Goal: Task Accomplishment & Management: Manage account settings

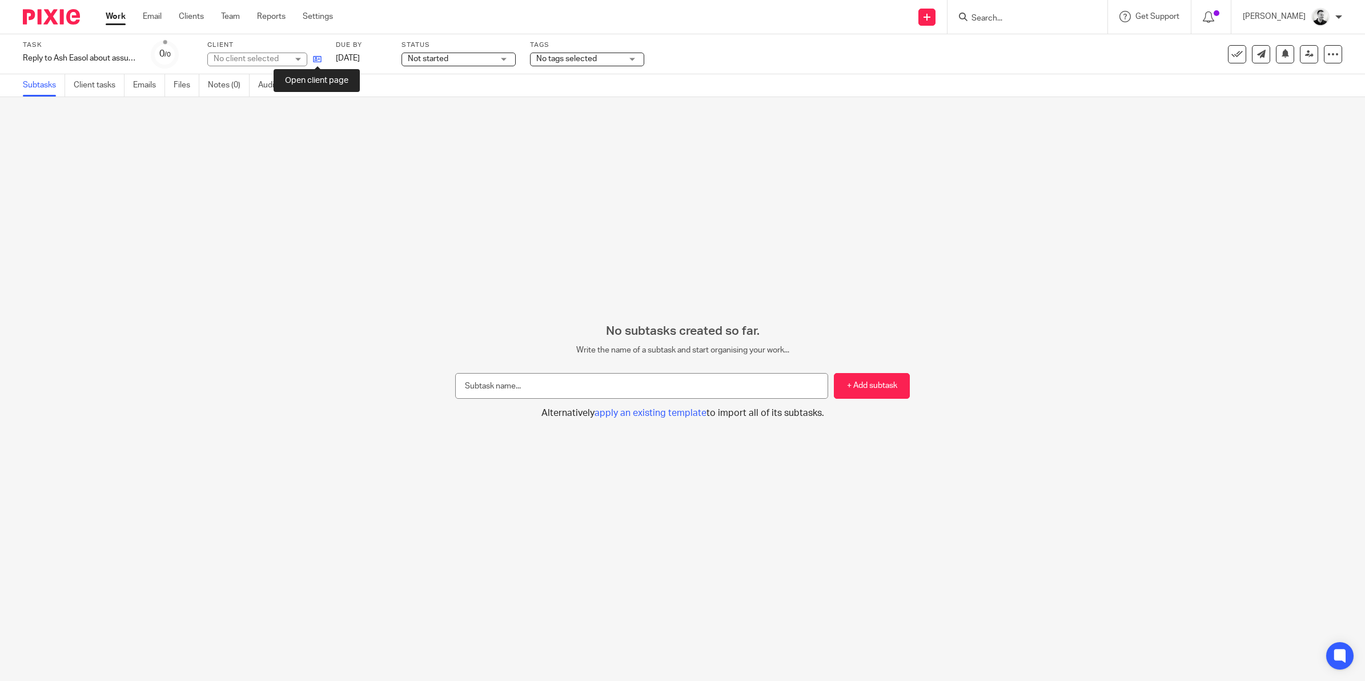
click at [313, 56] on icon at bounding box center [317, 59] width 9 height 9
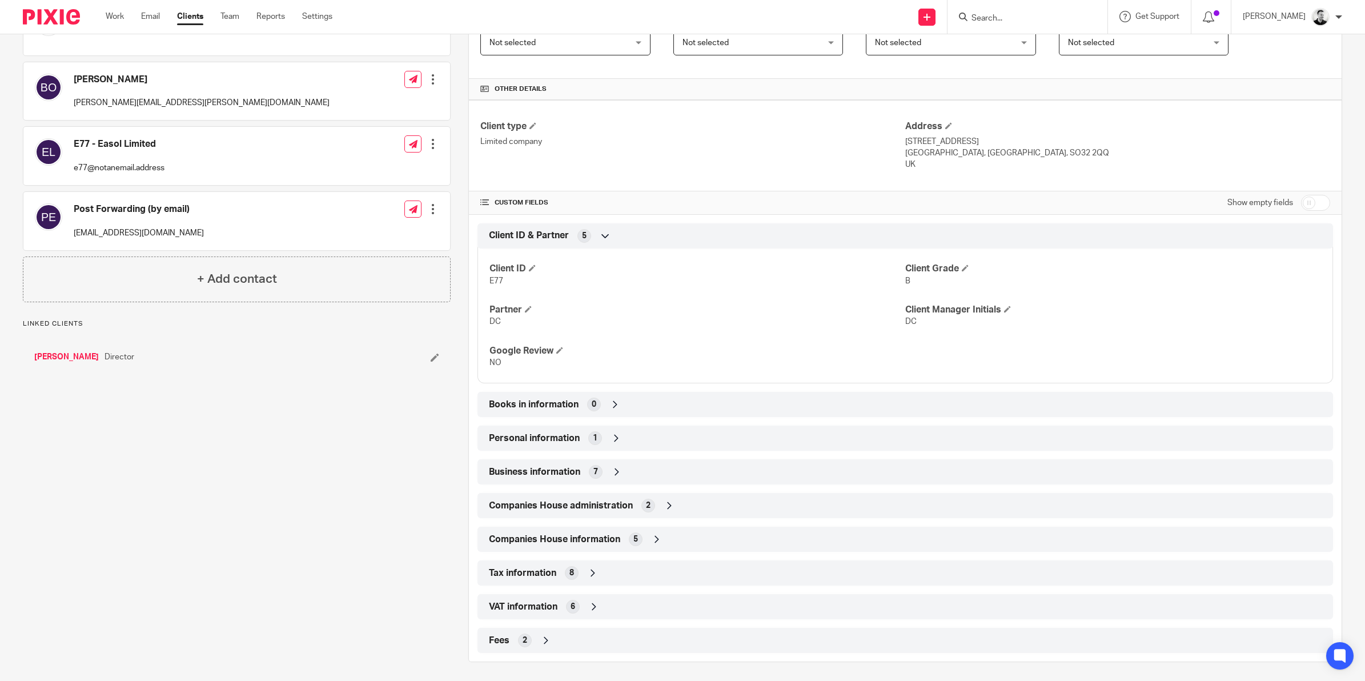
scroll to position [230, 0]
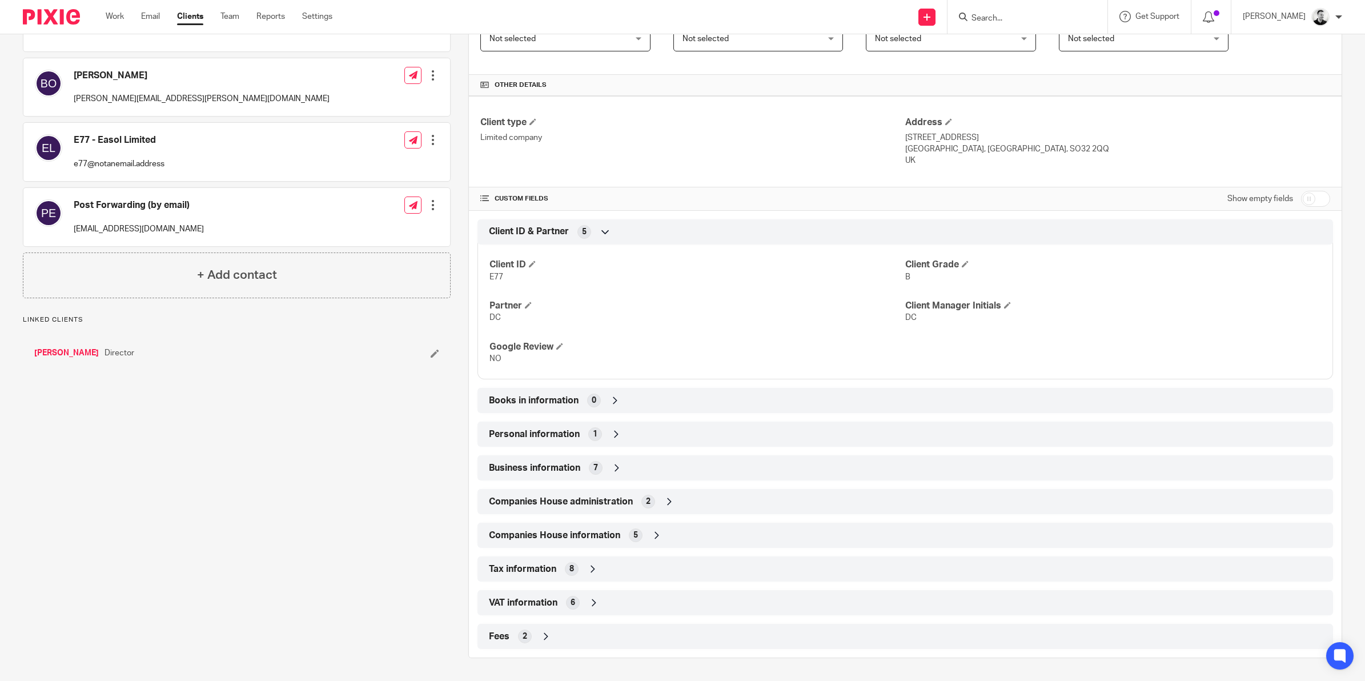
click at [1303, 193] on input "checkbox" at bounding box center [1315, 199] width 29 height 16
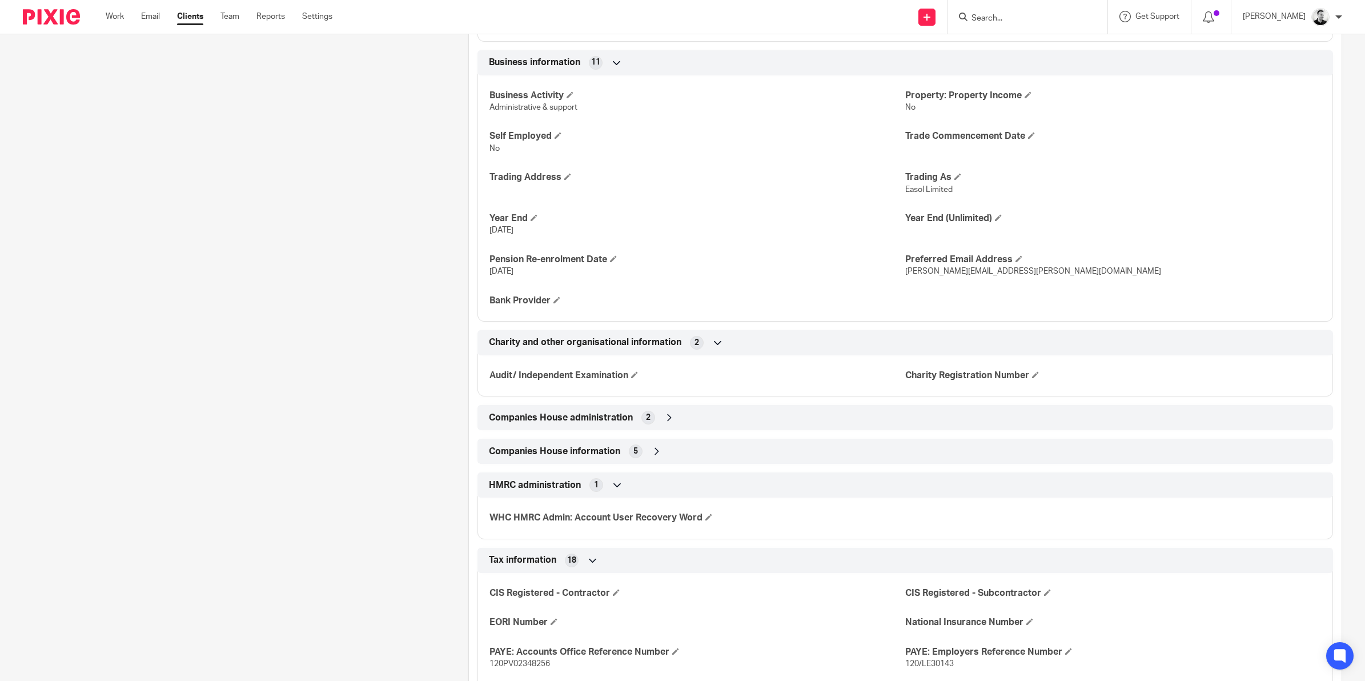
scroll to position [928, 0]
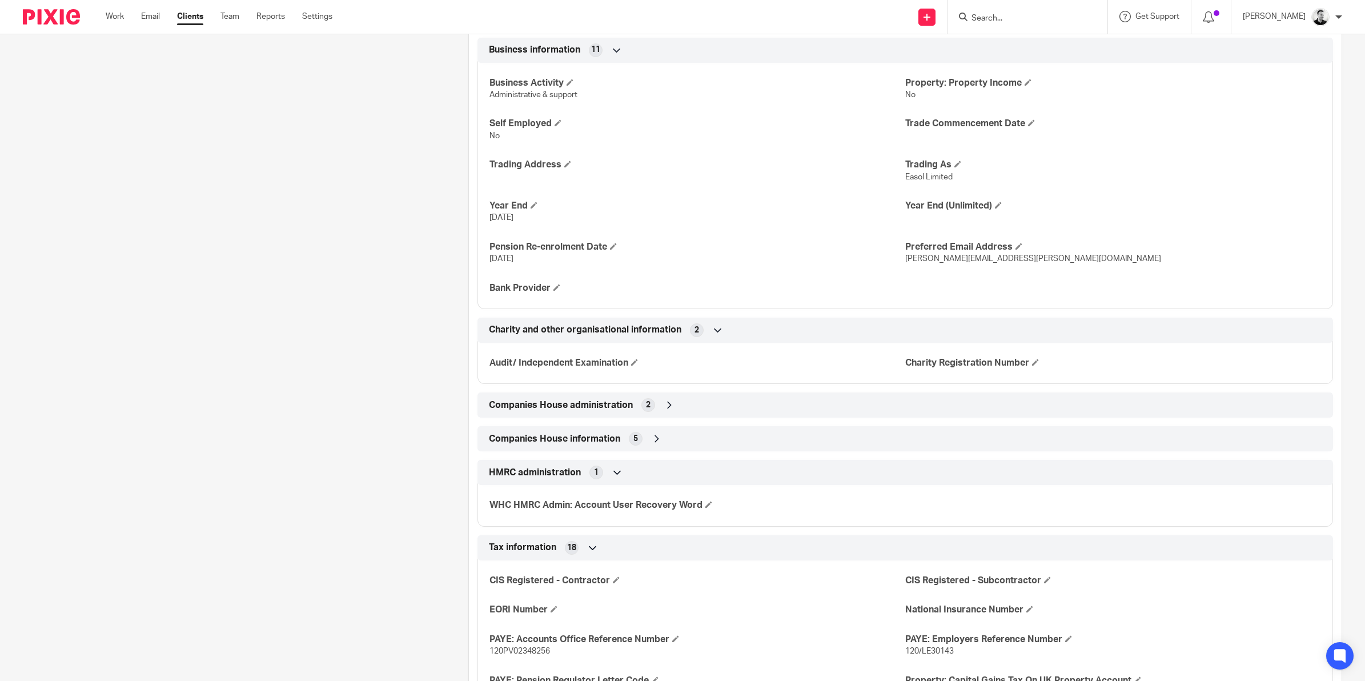
click at [717, 332] on icon at bounding box center [717, 329] width 11 height 11
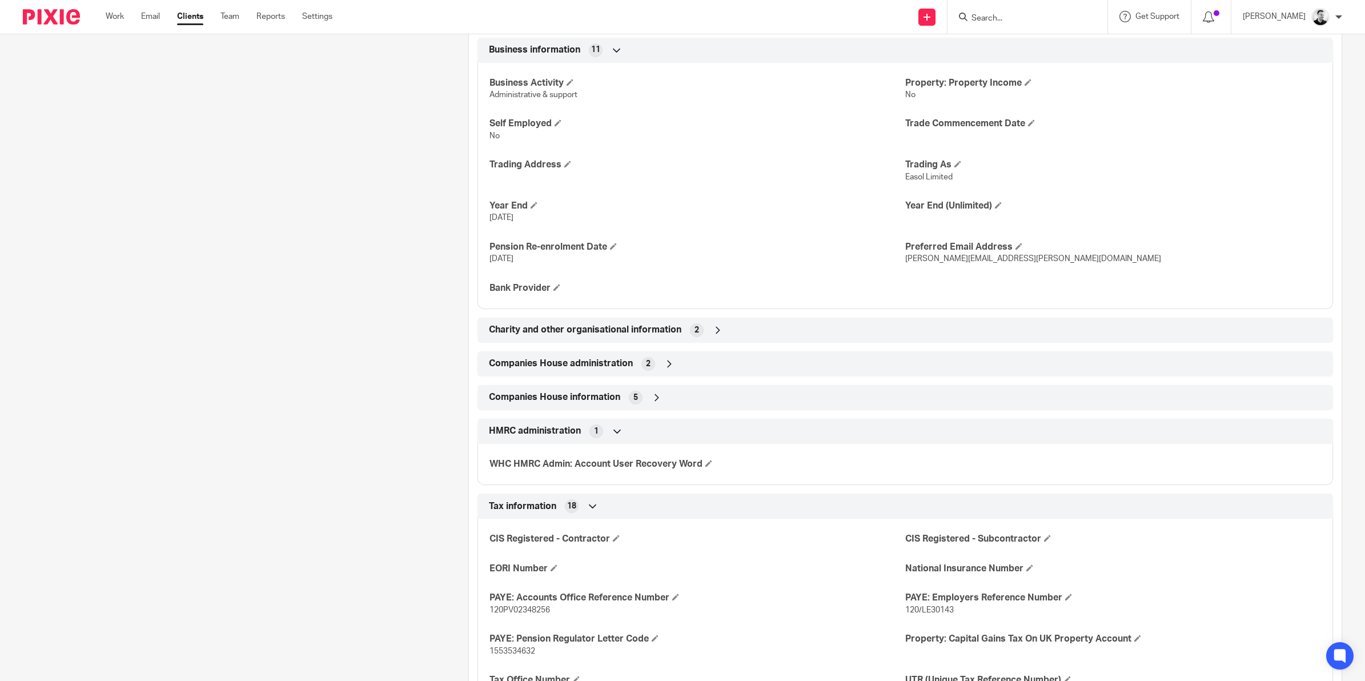
click at [717, 332] on icon at bounding box center [717, 329] width 11 height 11
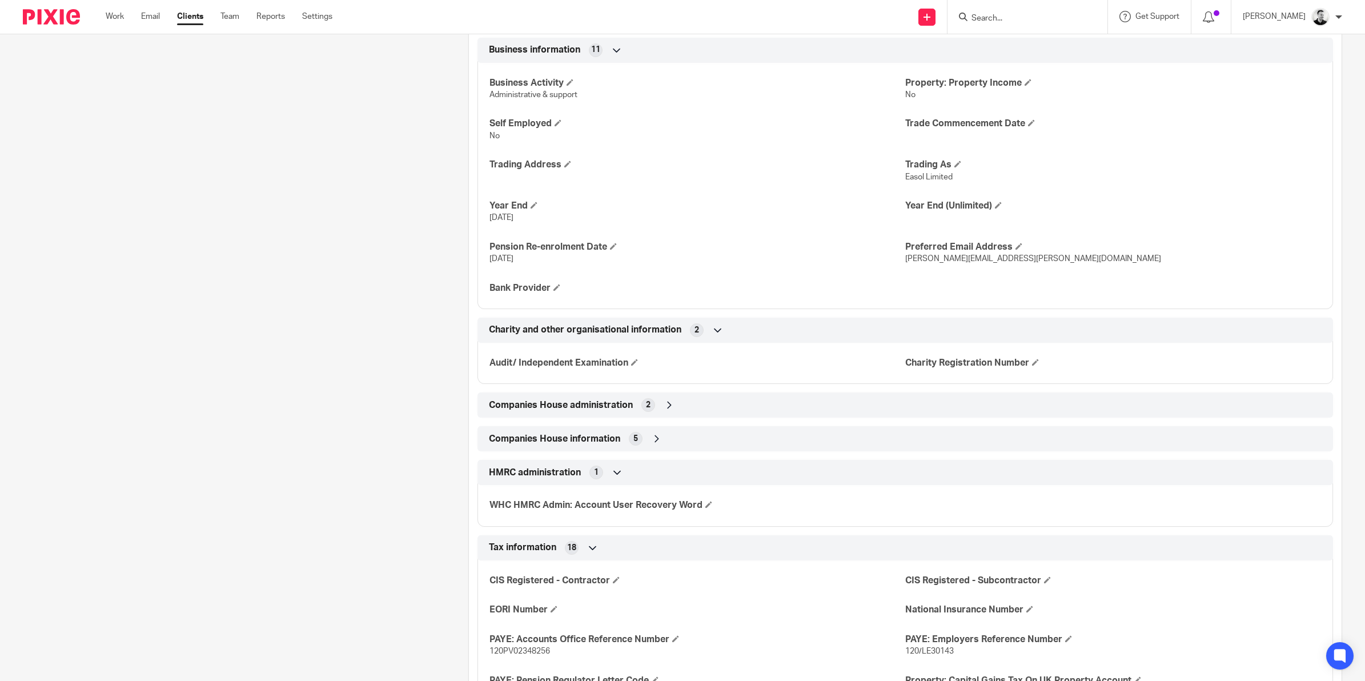
click at [660, 409] on div "Companies House administration 2" at bounding box center [905, 404] width 838 height 19
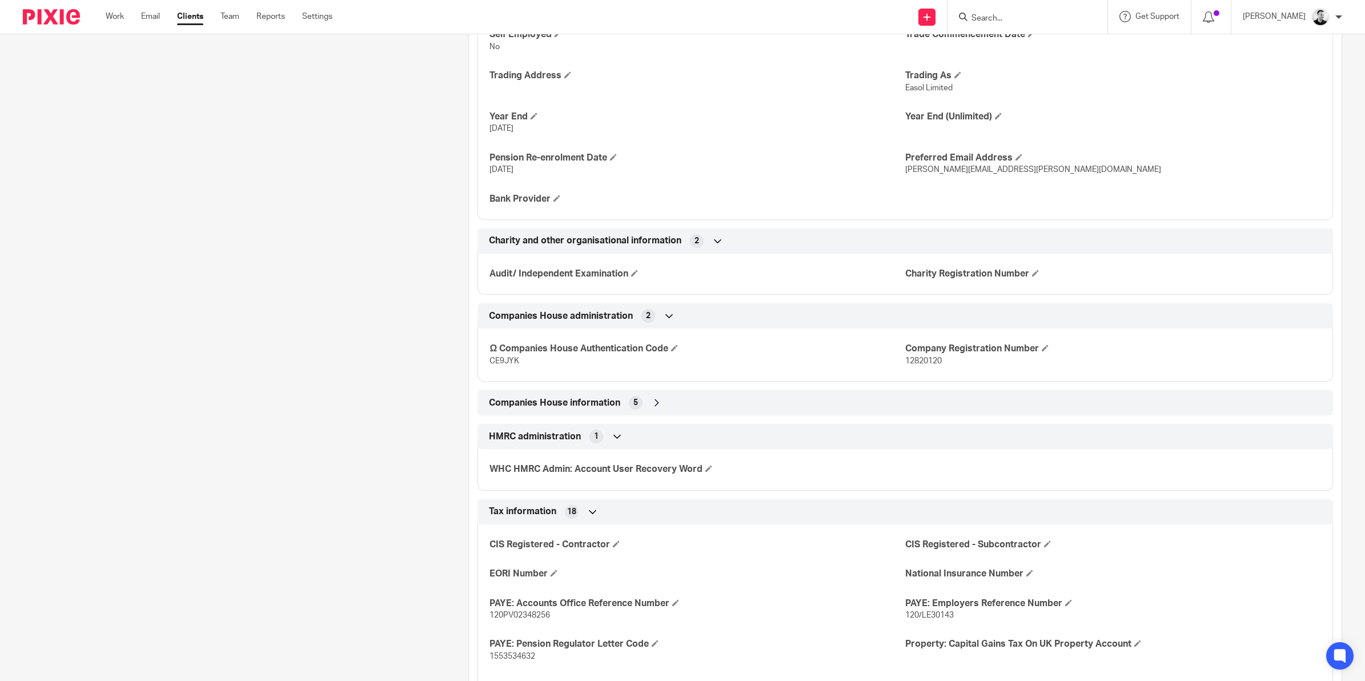
scroll to position [1071, 0]
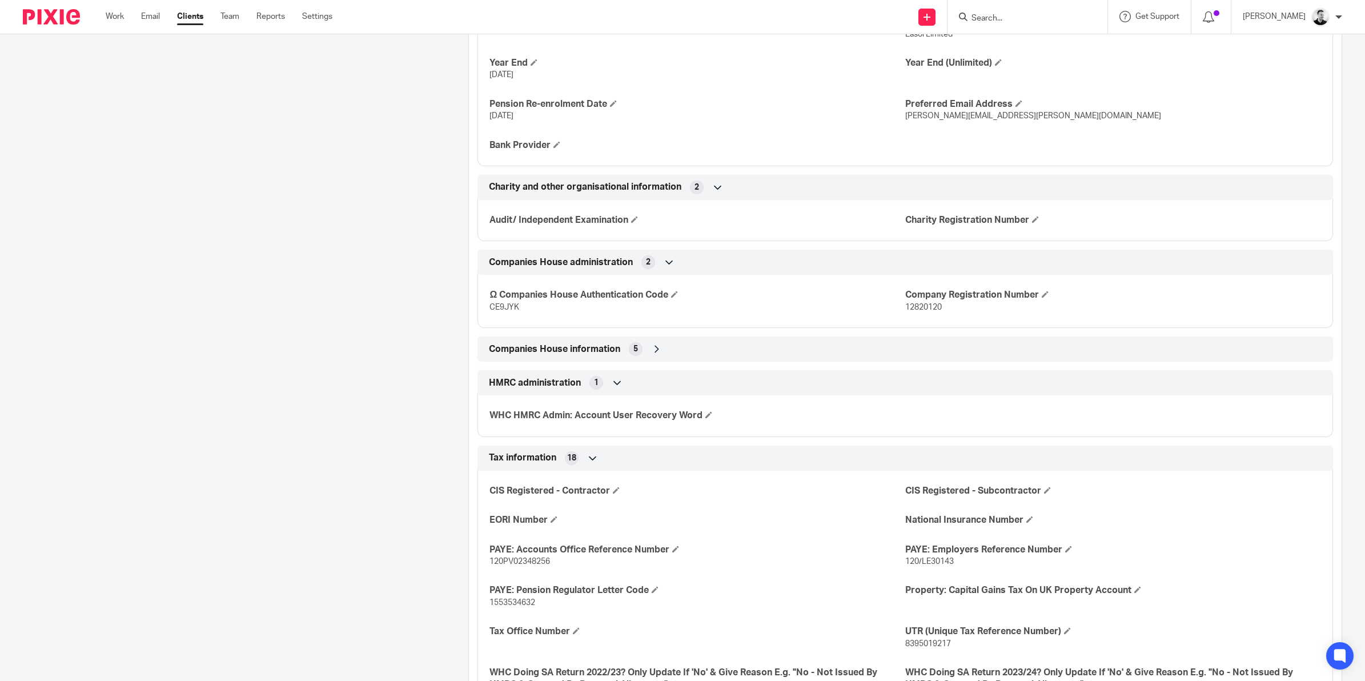
click at [656, 349] on icon at bounding box center [656, 348] width 11 height 11
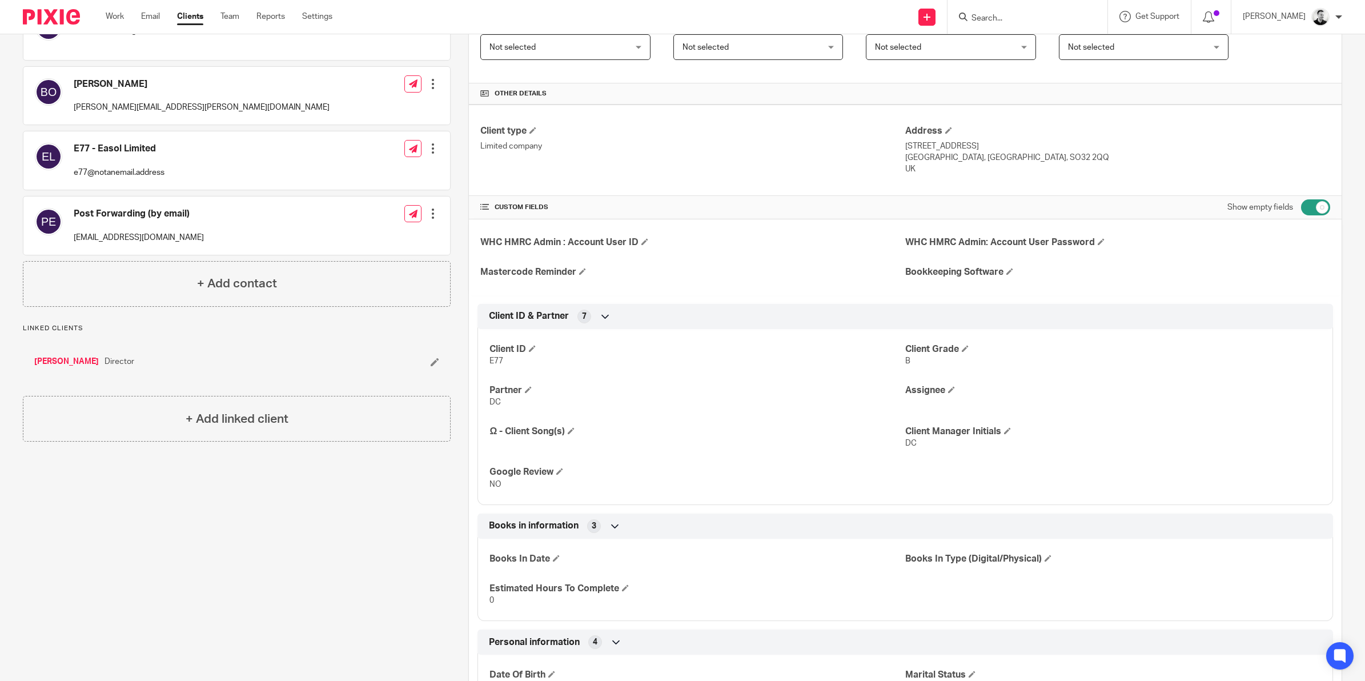
scroll to position [71, 0]
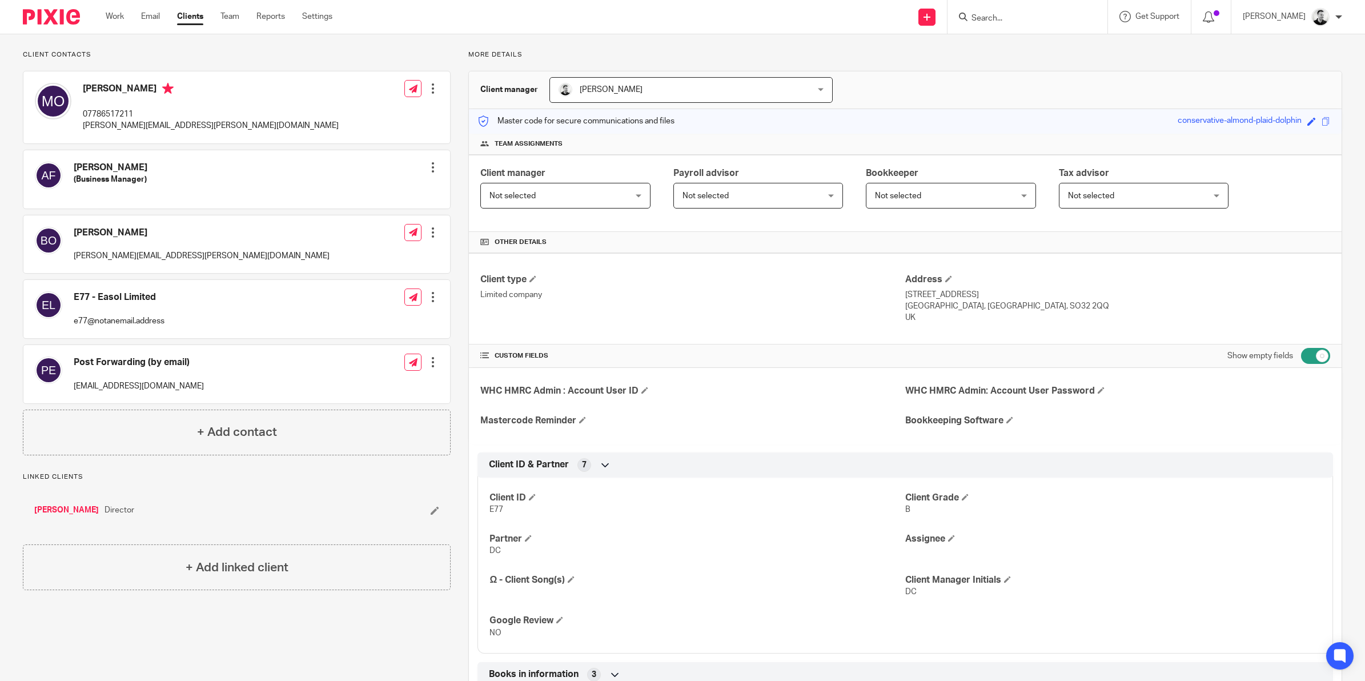
click at [1305, 360] on input "checkbox" at bounding box center [1315, 356] width 29 height 16
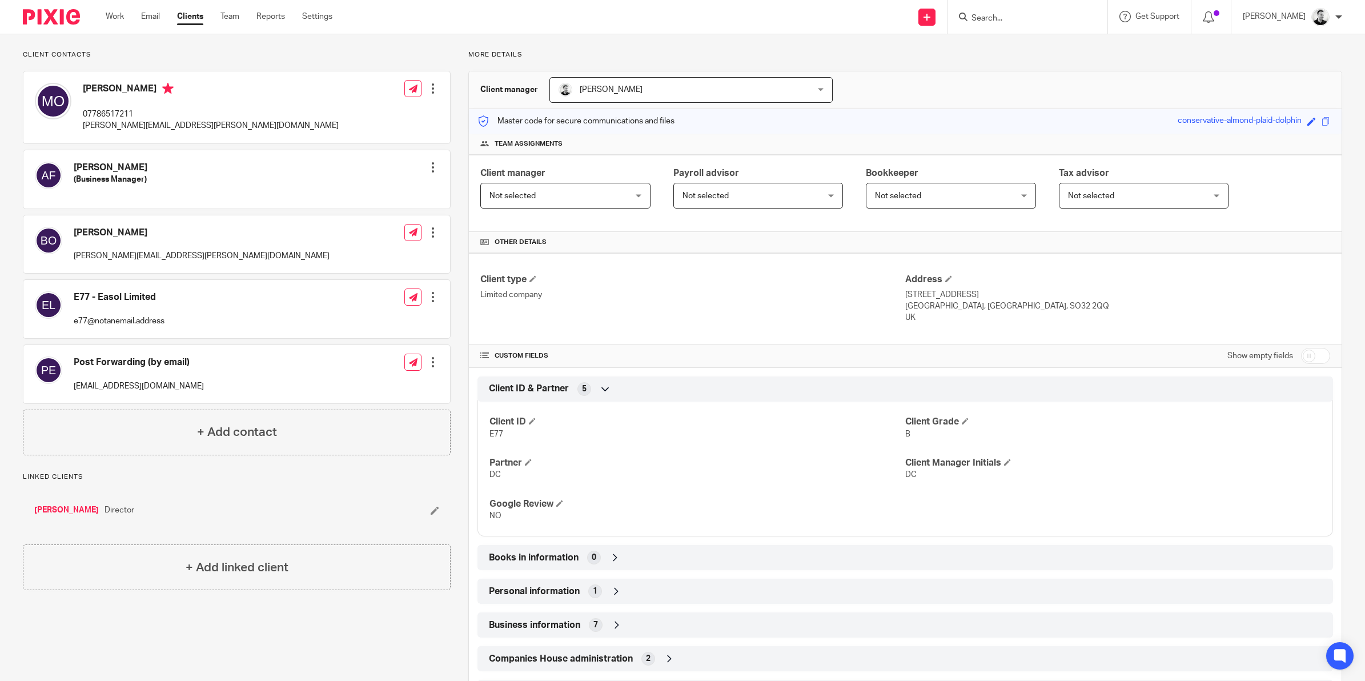
click at [1301, 360] on input "checkbox" at bounding box center [1315, 356] width 29 height 16
checkbox input "true"
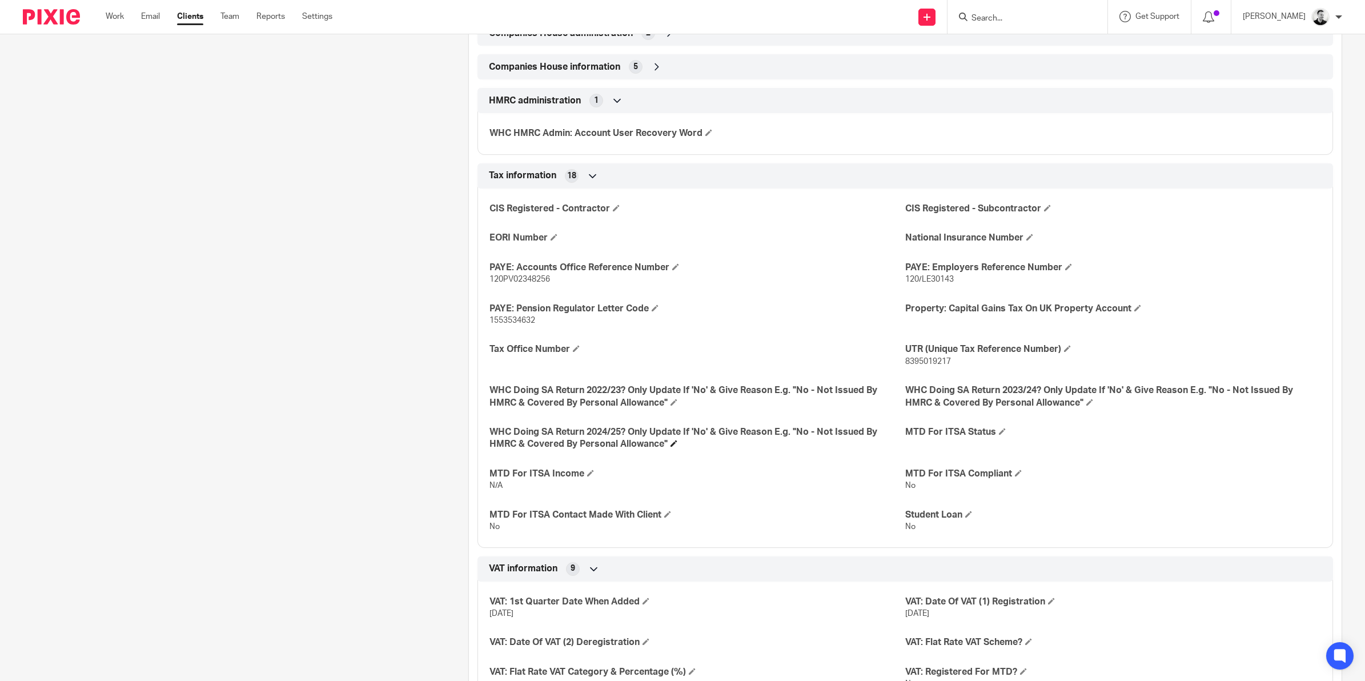
scroll to position [1344, 0]
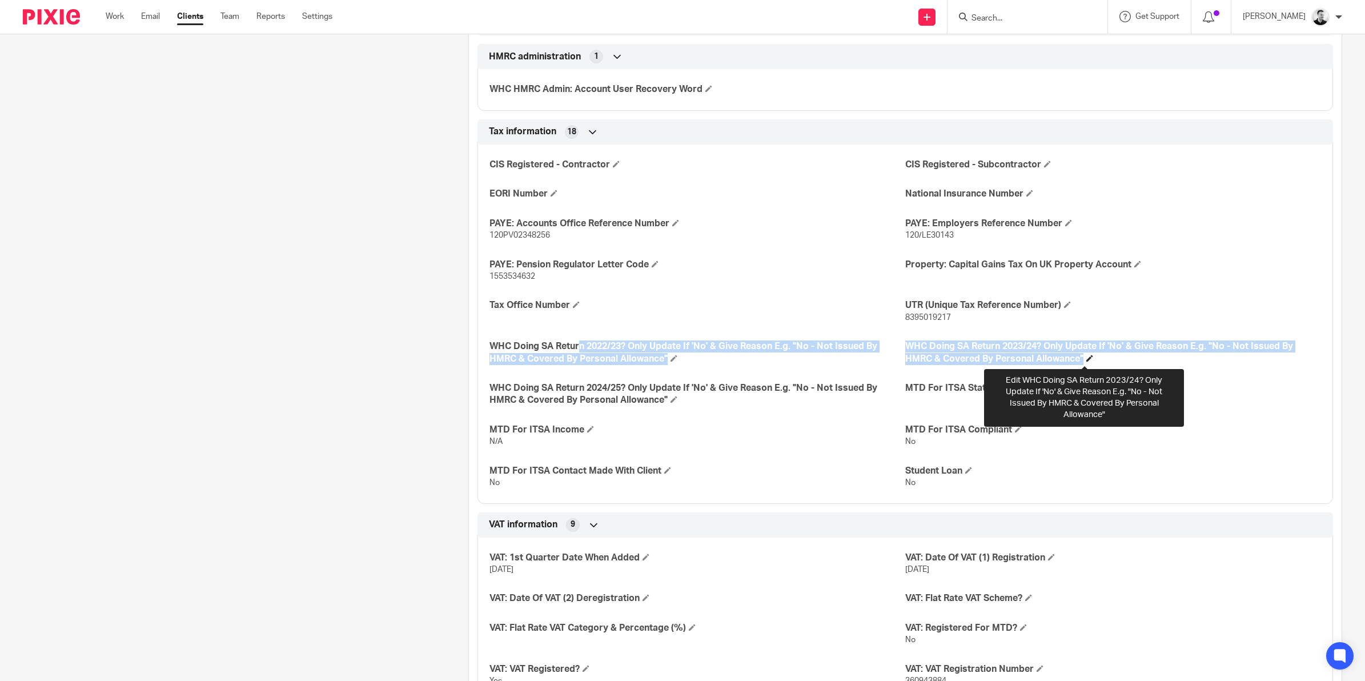
drag, startPoint x: 493, startPoint y: 341, endPoint x: 1083, endPoint y: 358, distance: 590.7
click at [1083, 358] on div "CIS Registered - Contractor CIS Registered - Subcontractor EORI Number National…" at bounding box center [904, 320] width 855 height 368
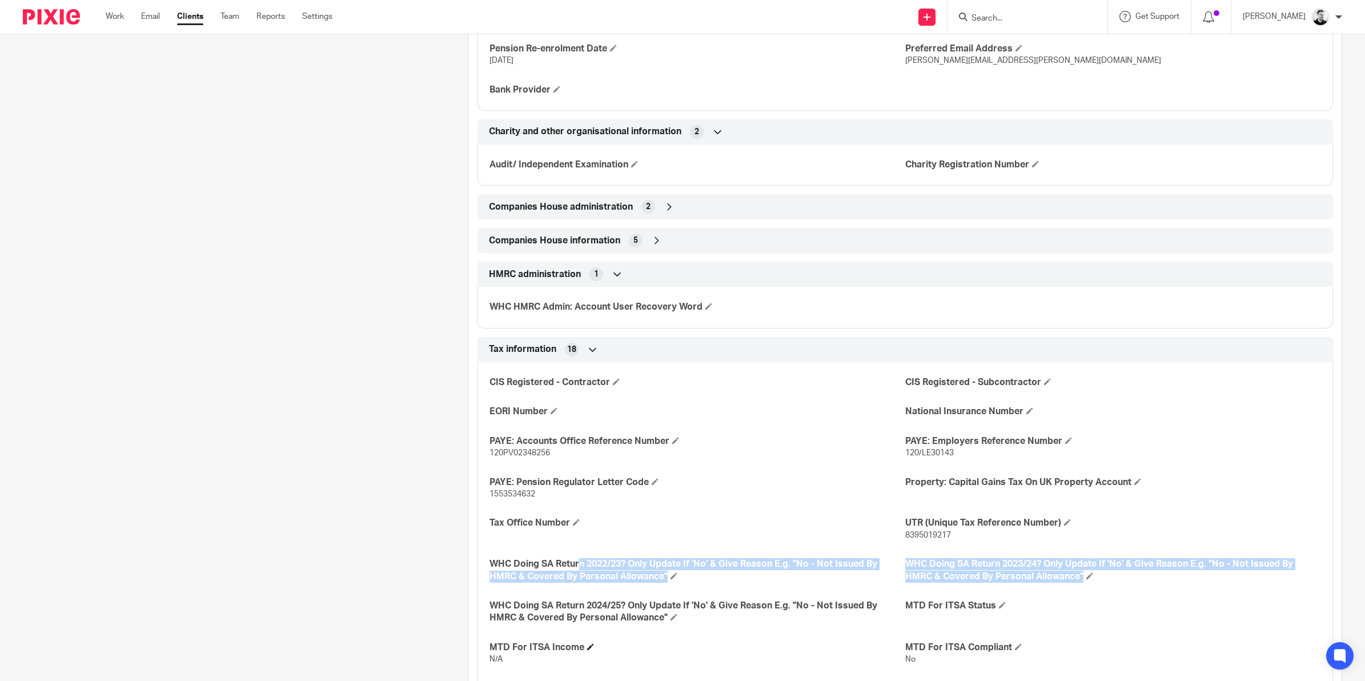
scroll to position [1058, 0]
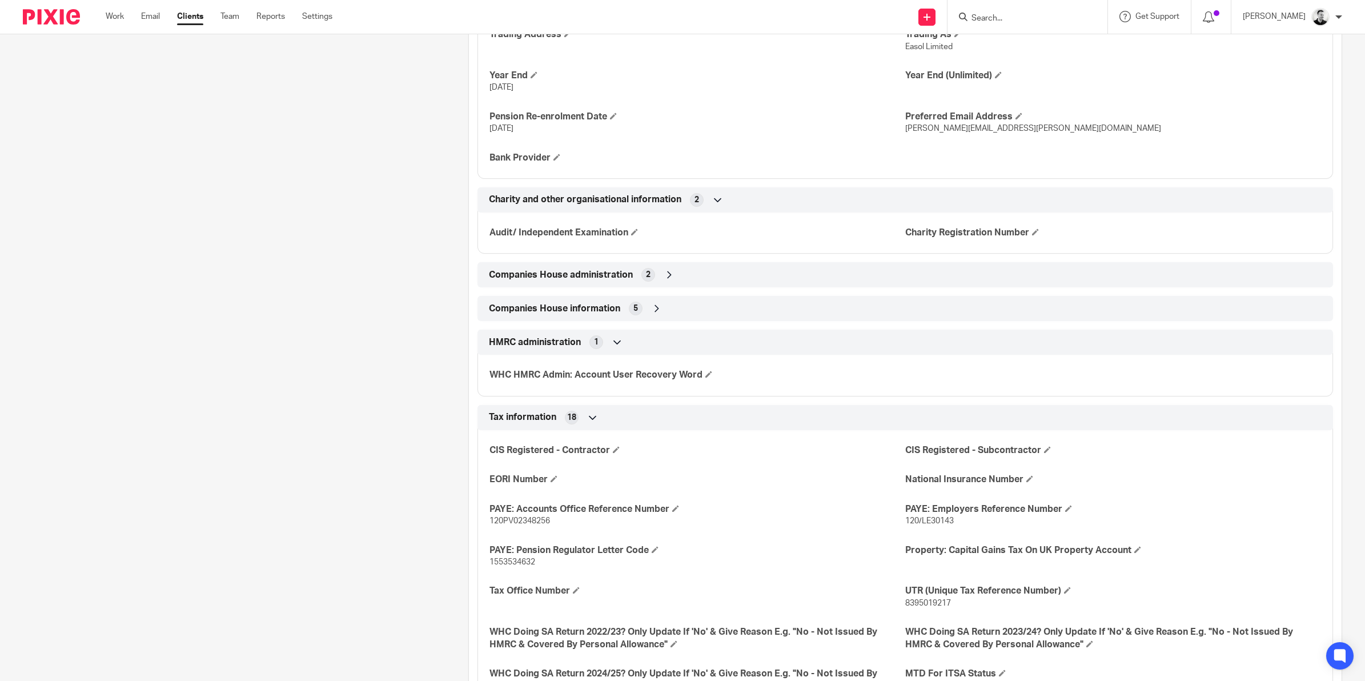
click at [653, 311] on icon at bounding box center [656, 308] width 11 height 11
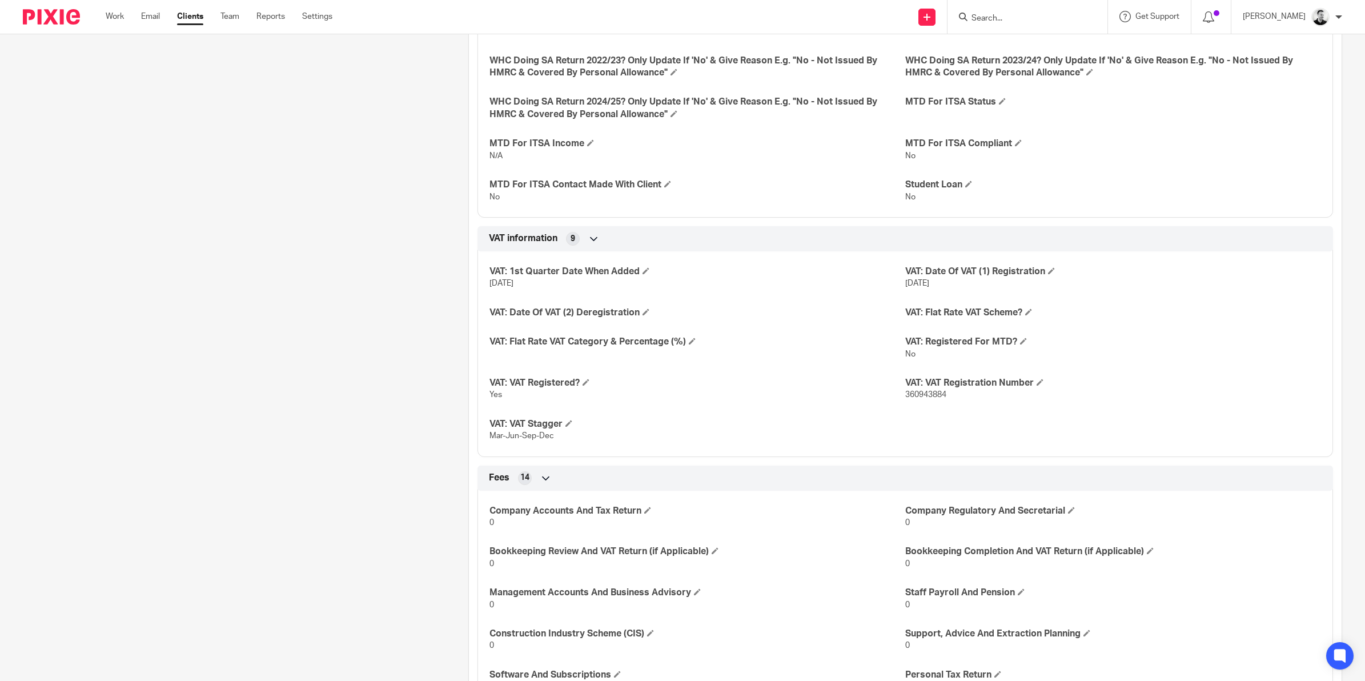
scroll to position [1479, 0]
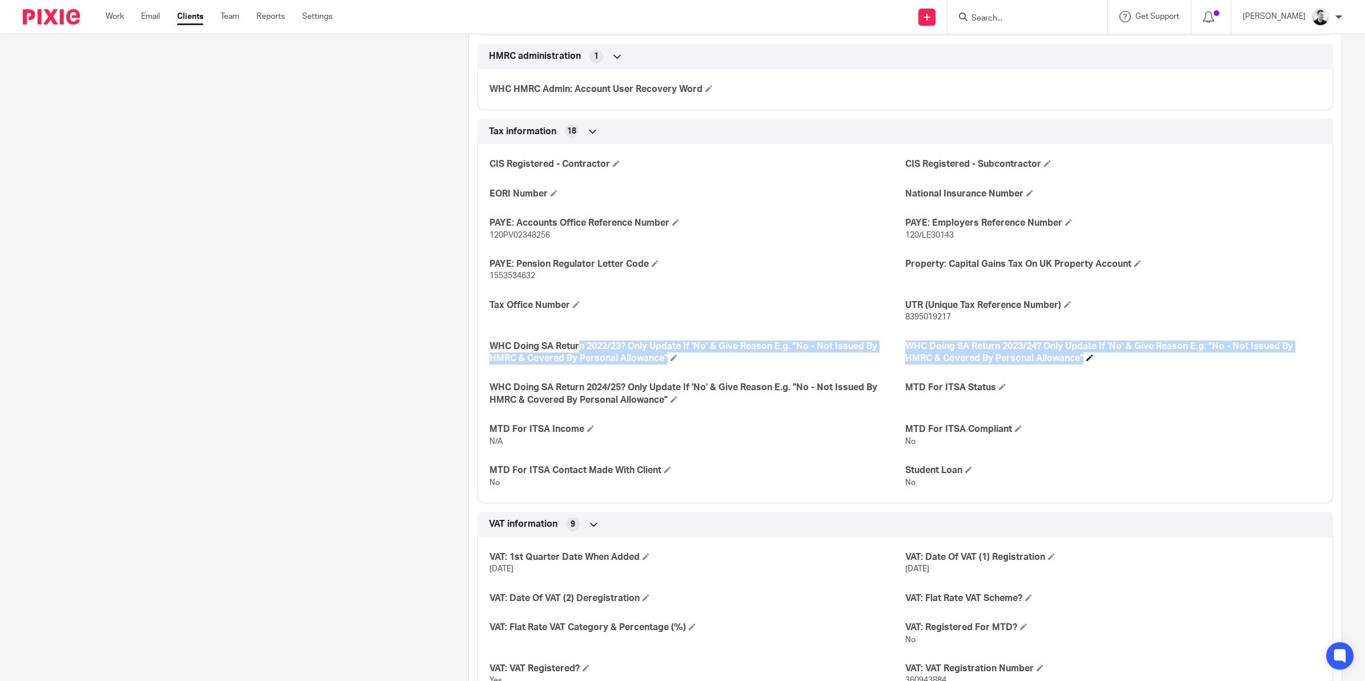
drag, startPoint x: 493, startPoint y: 344, endPoint x: 1108, endPoint y: 365, distance: 615.4
click at [1108, 365] on div "CIS Registered - Contractor CIS Registered - Subcontractor EORI Number National…" at bounding box center [904, 319] width 855 height 368
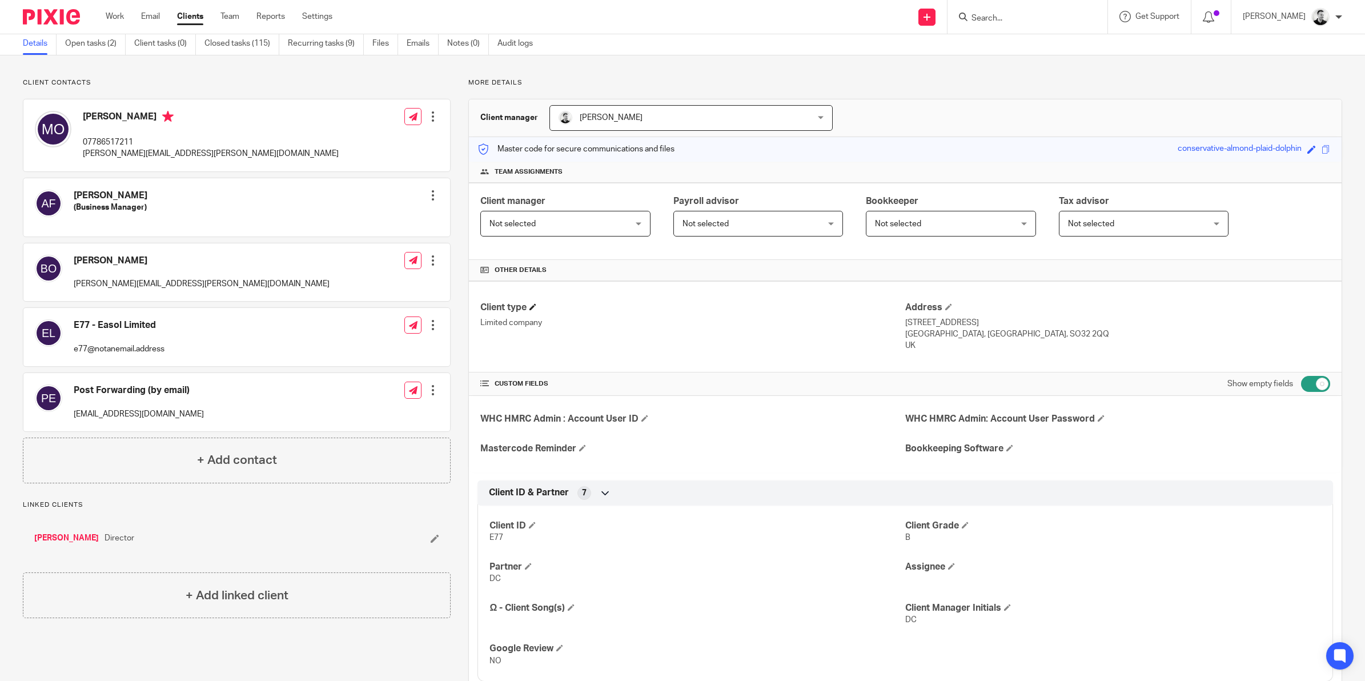
scroll to position [0, 0]
